Goal: Task Accomplishment & Management: Manage account settings

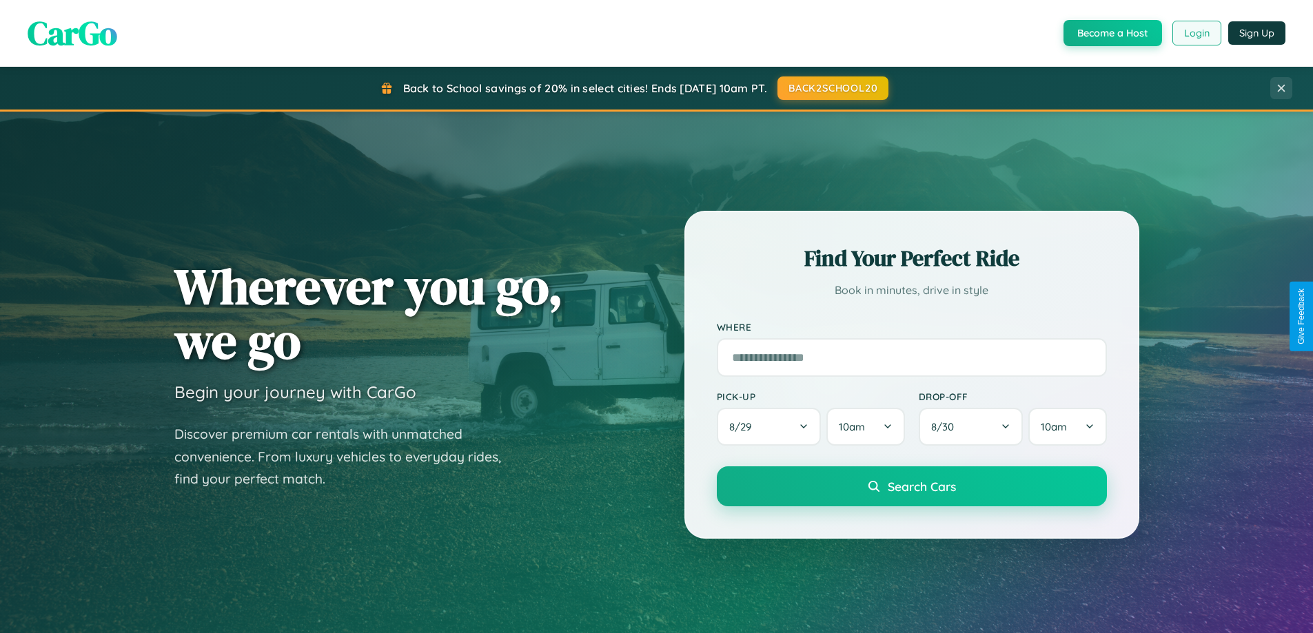
click at [1196, 33] on button "Login" at bounding box center [1197, 33] width 49 height 25
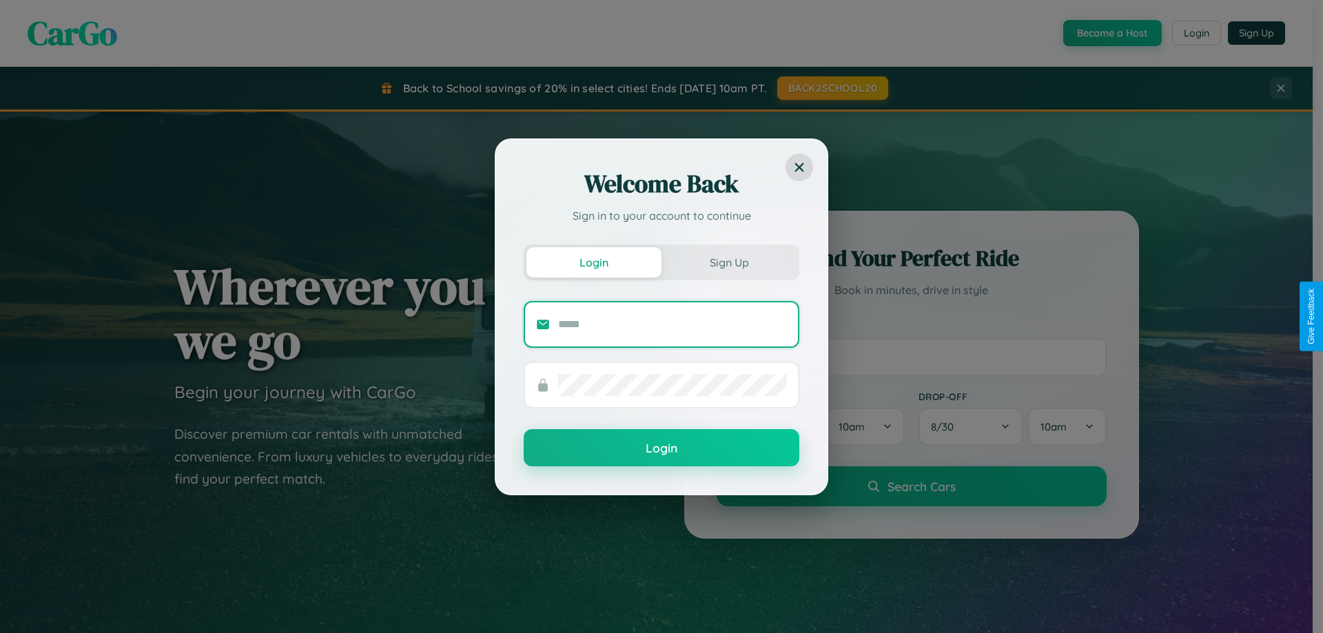
click at [673, 324] on input "text" at bounding box center [672, 325] width 229 height 22
type input "**********"
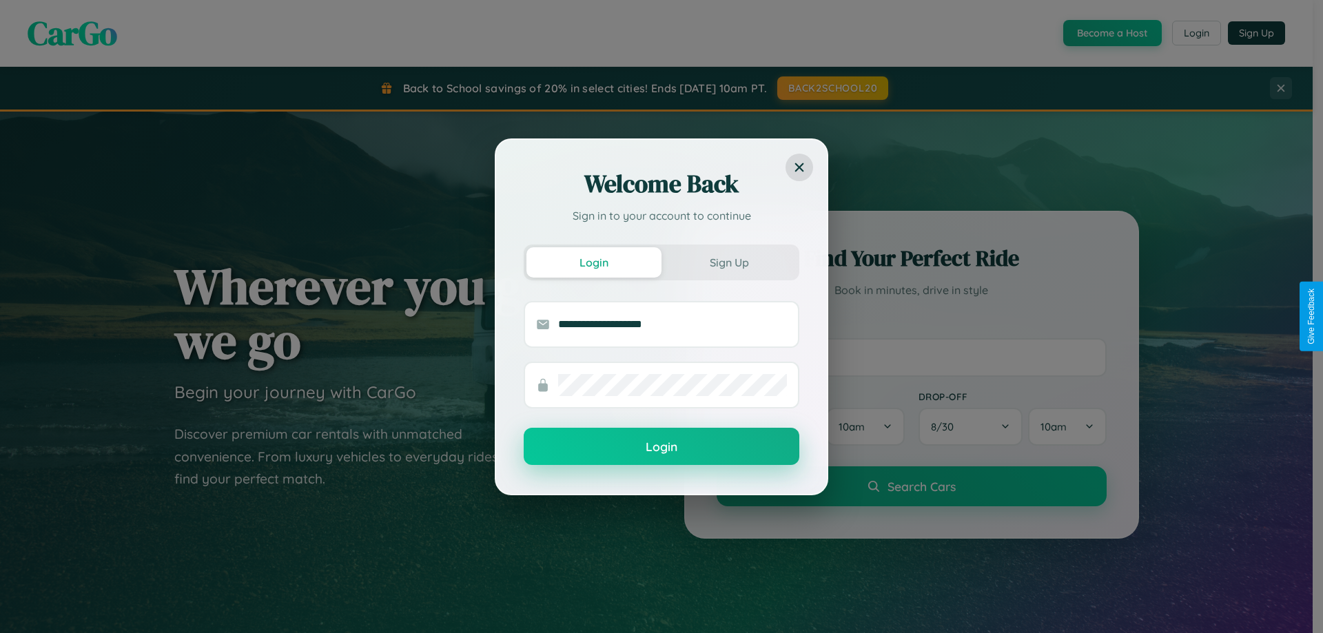
click at [662, 447] on button "Login" at bounding box center [662, 446] width 276 height 37
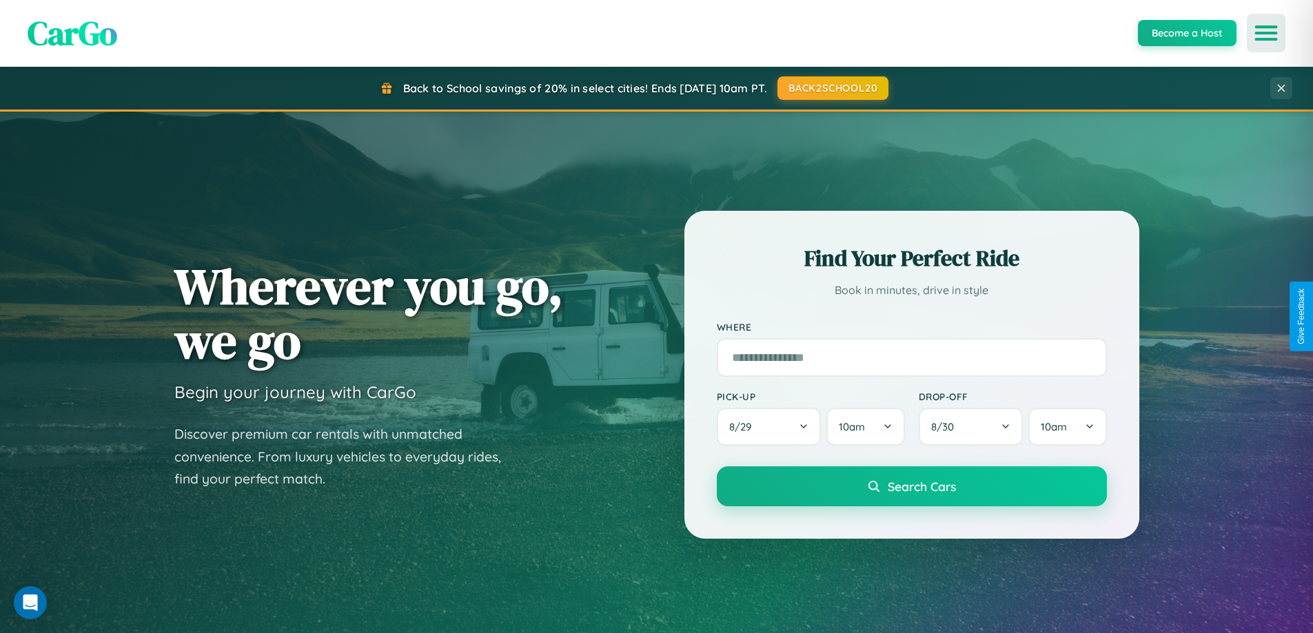
click at [1266, 33] on icon "Open menu" at bounding box center [1267, 33] width 20 height 12
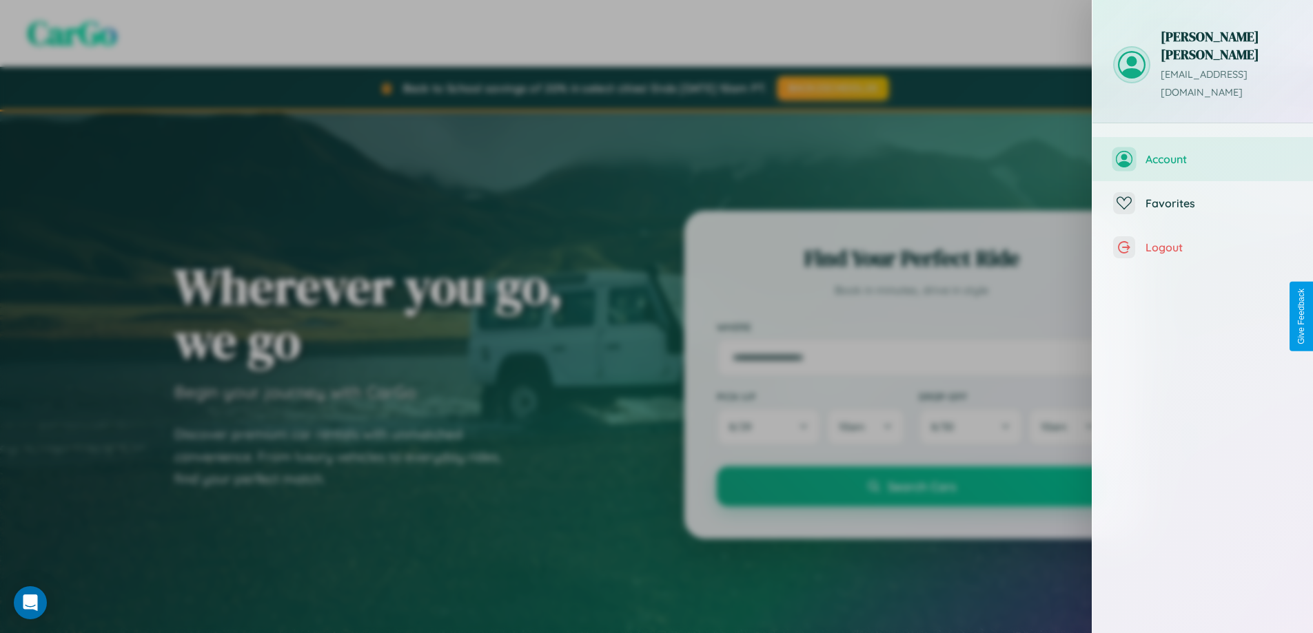
click at [1203, 152] on span "Account" at bounding box center [1219, 159] width 147 height 14
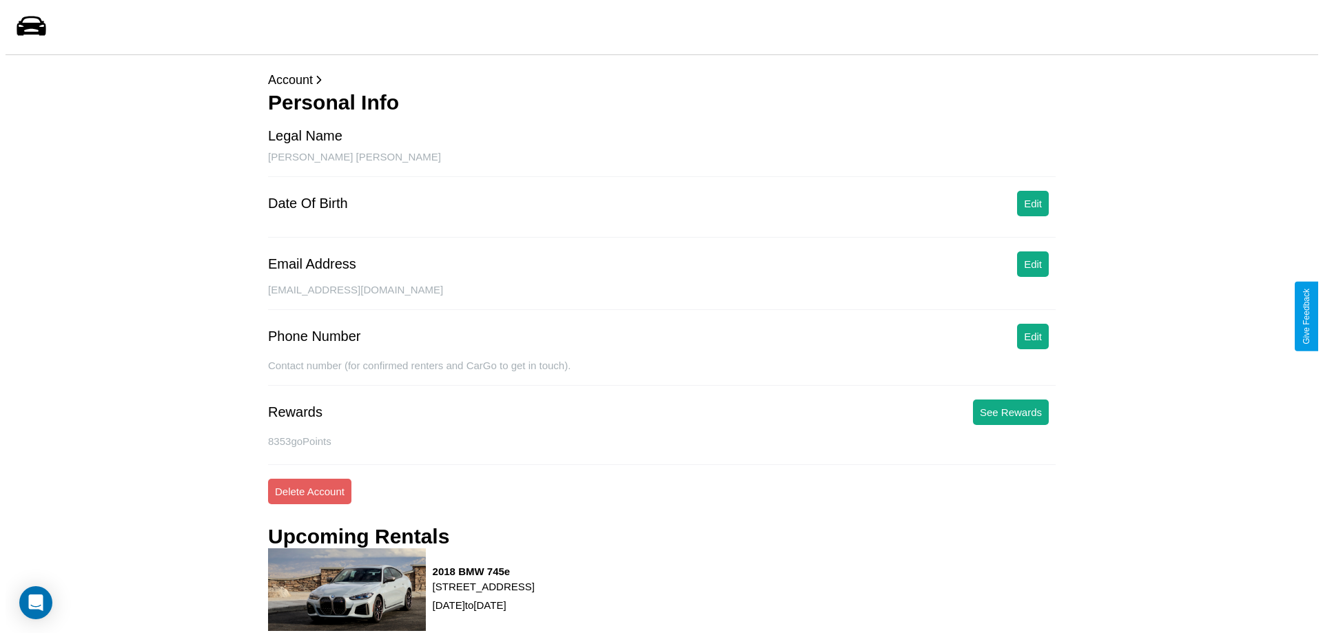
scroll to position [123, 0]
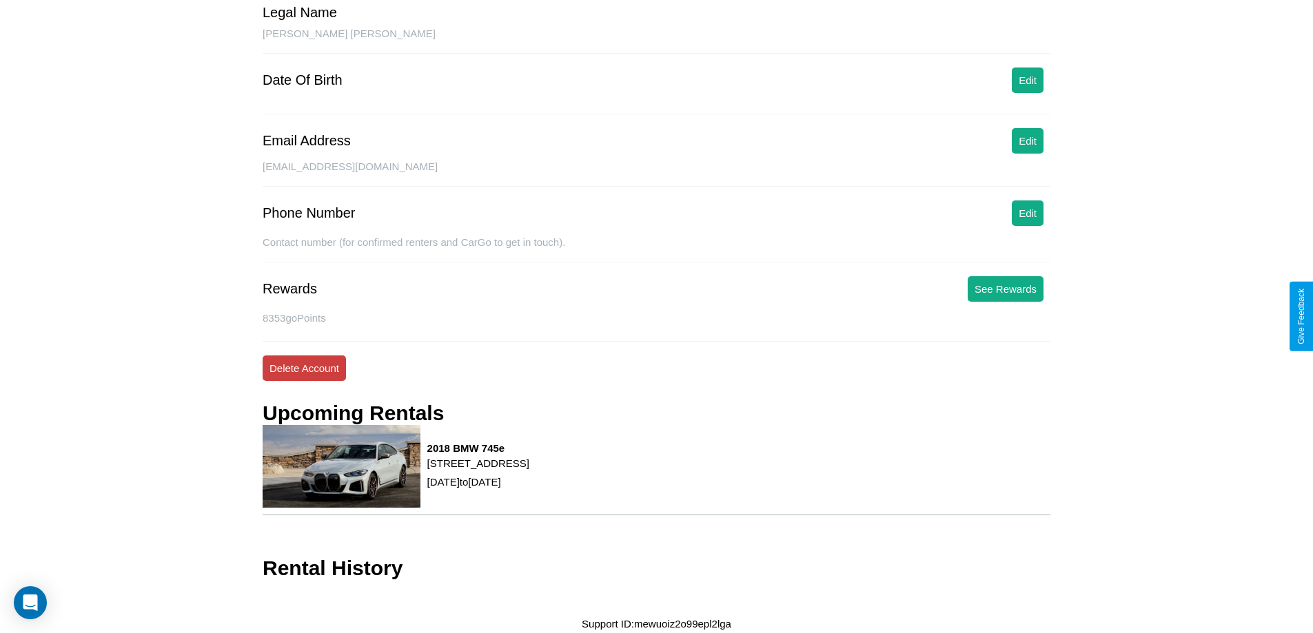
click at [304, 368] on button "Delete Account" at bounding box center [304, 369] width 83 height 26
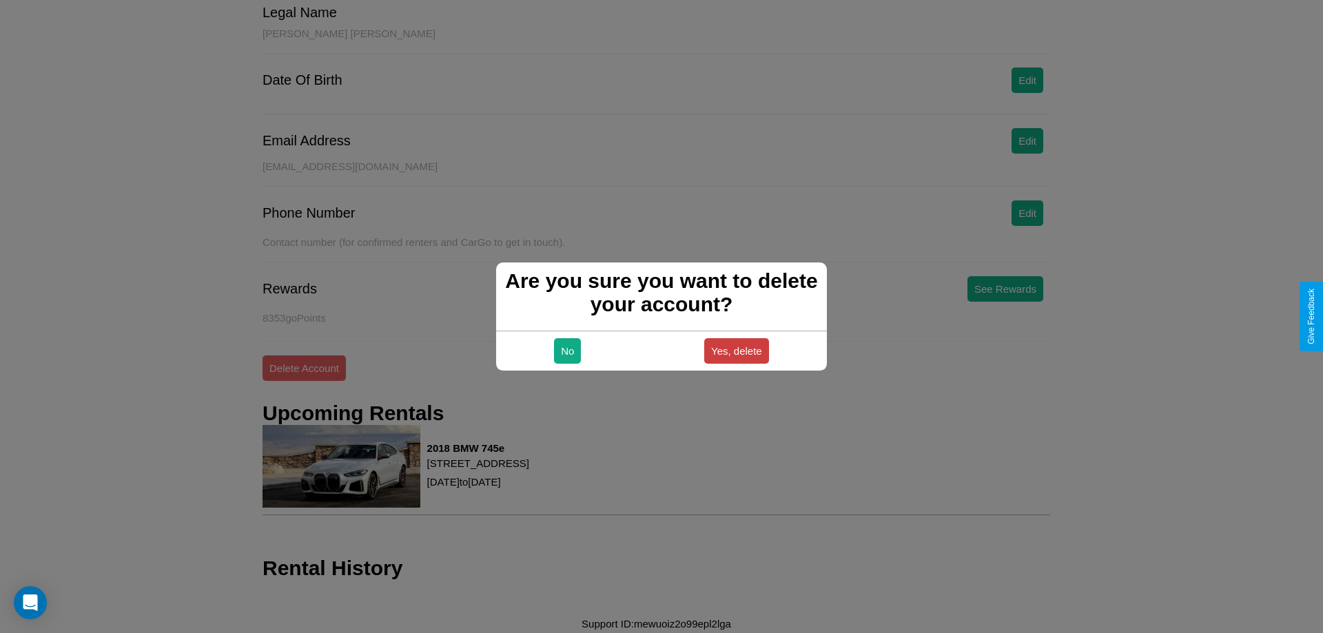
click at [736, 351] on button "Yes, delete" at bounding box center [736, 351] width 65 height 26
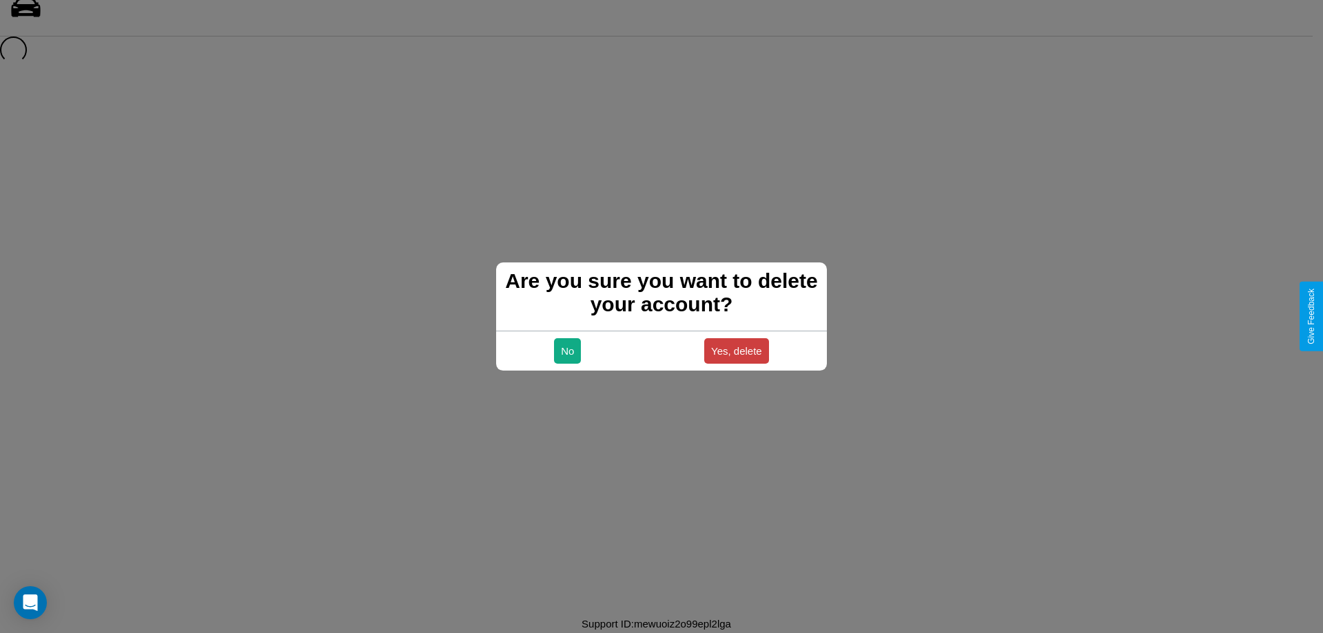
scroll to position [19, 0]
